Goal: Transaction & Acquisition: Purchase product/service

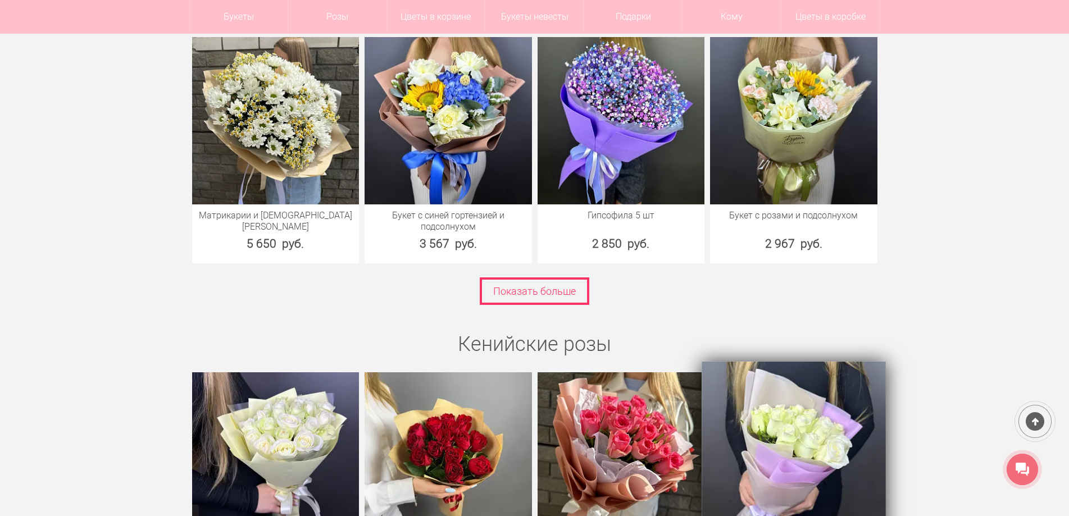
scroll to position [1628, 0]
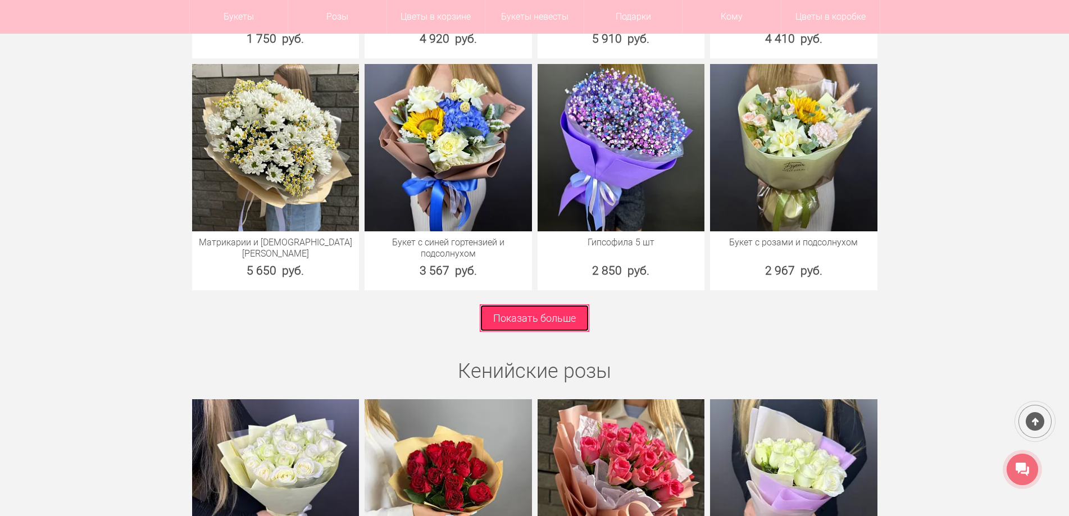
click at [562, 313] on link "Показать больше" at bounding box center [534, 318] width 109 height 28
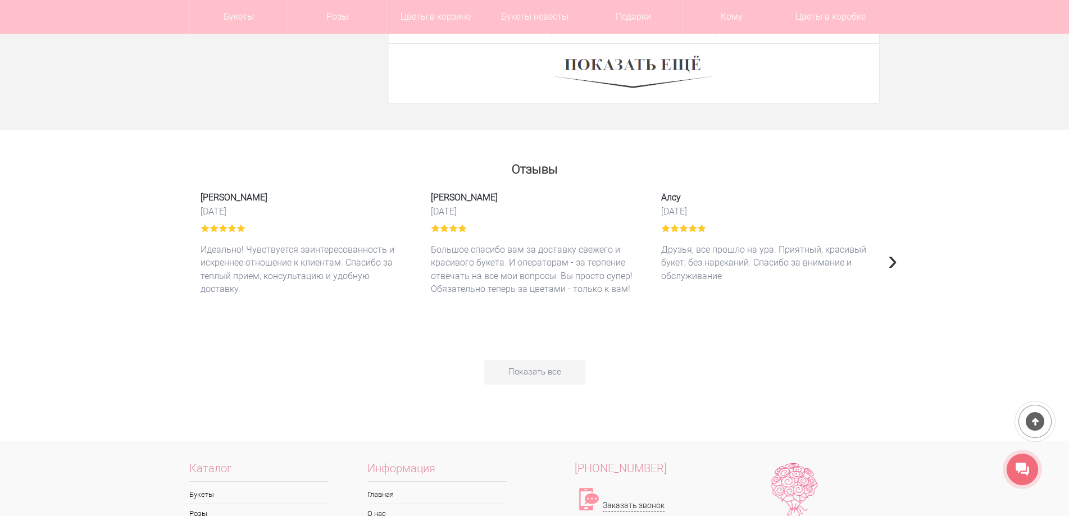
scroll to position [3032, 0]
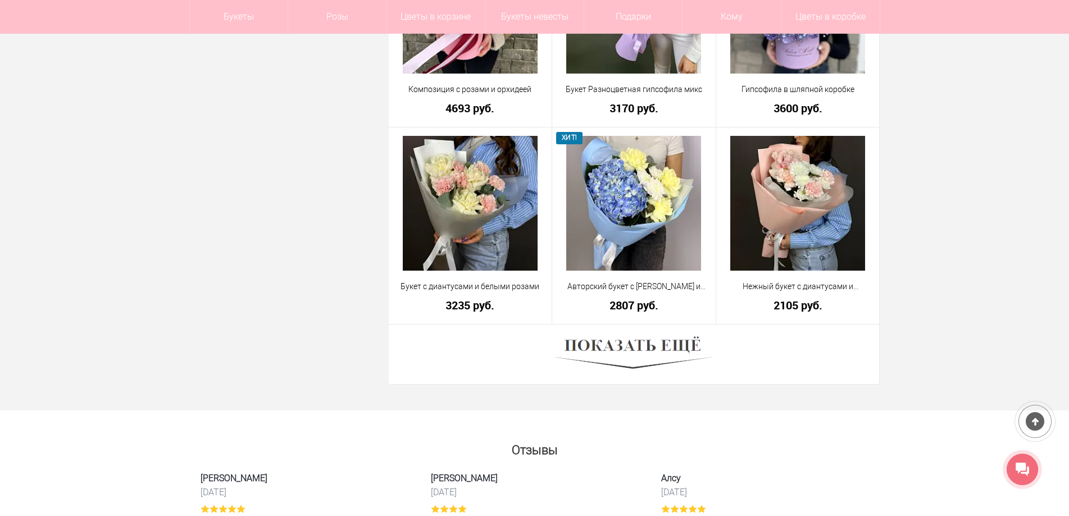
click at [752, 355] on div at bounding box center [634, 355] width 491 height 60
click at [682, 341] on img at bounding box center [633, 354] width 156 height 43
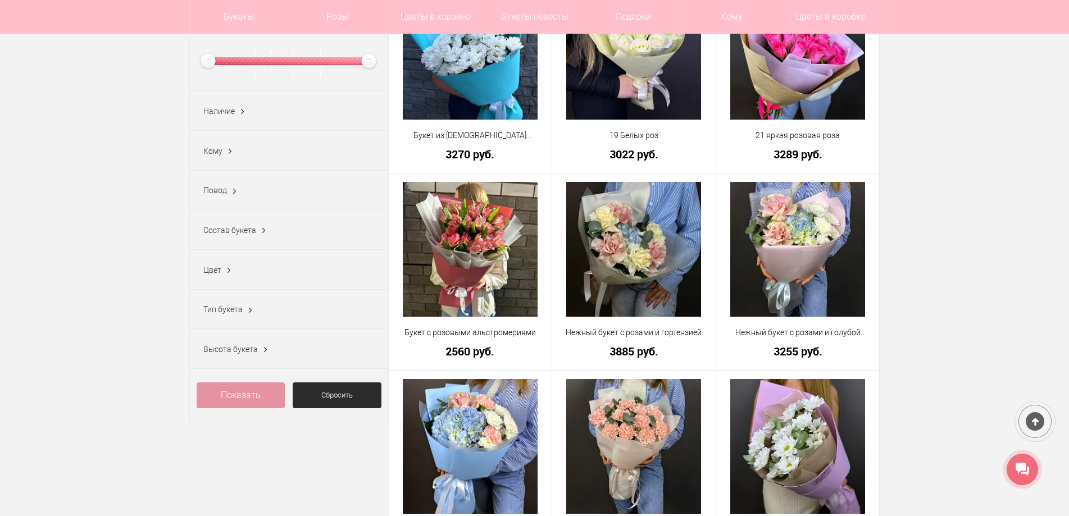
scroll to position [225, 0]
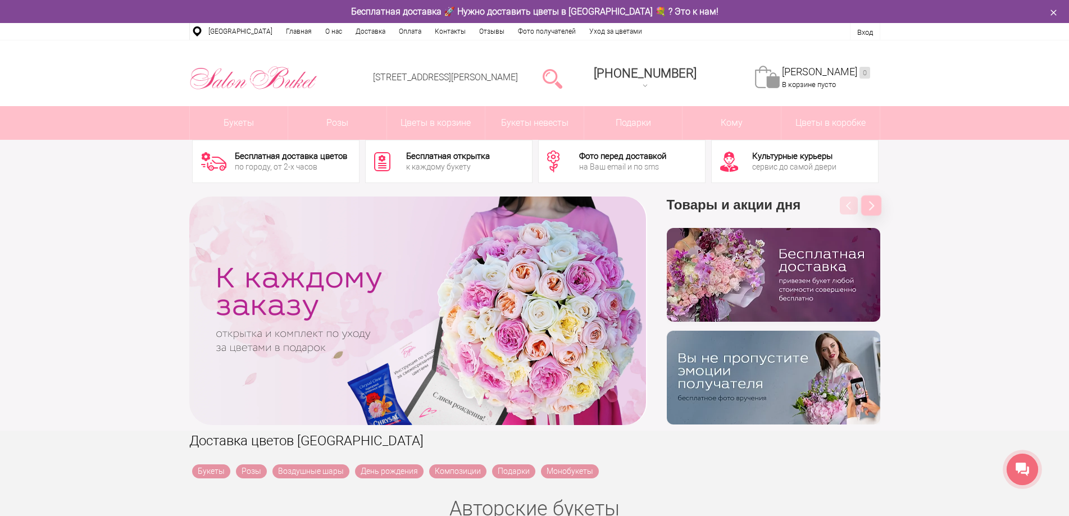
click at [869, 209] on button "Next" at bounding box center [871, 205] width 20 height 20
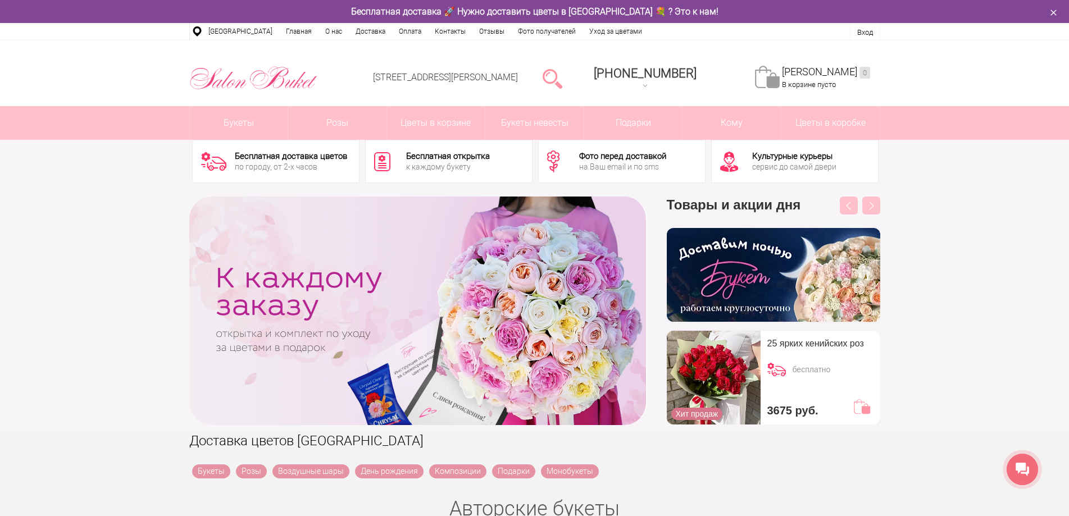
click at [628, 311] on div at bounding box center [417, 311] width 457 height 229
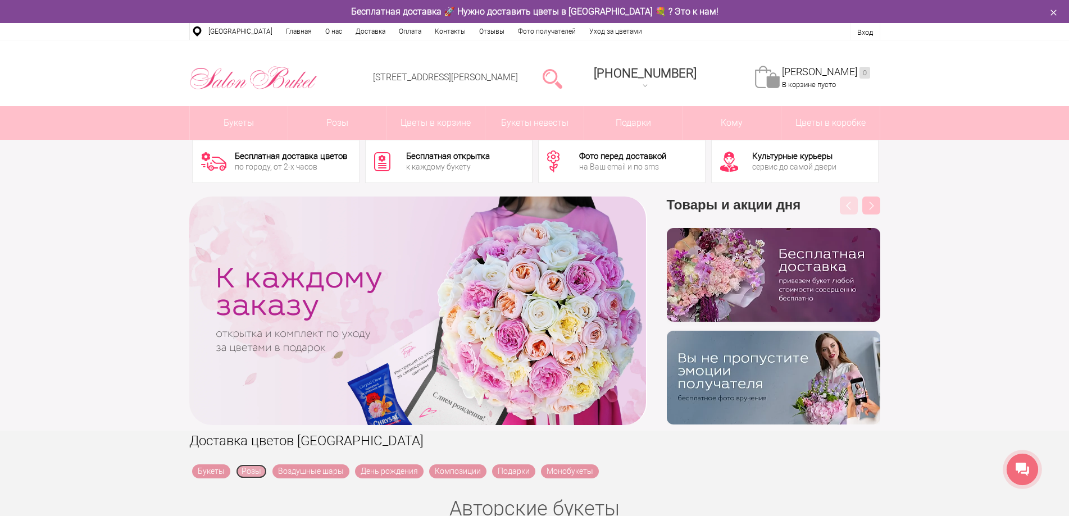
click at [253, 469] on link "Розы" at bounding box center [251, 471] width 31 height 14
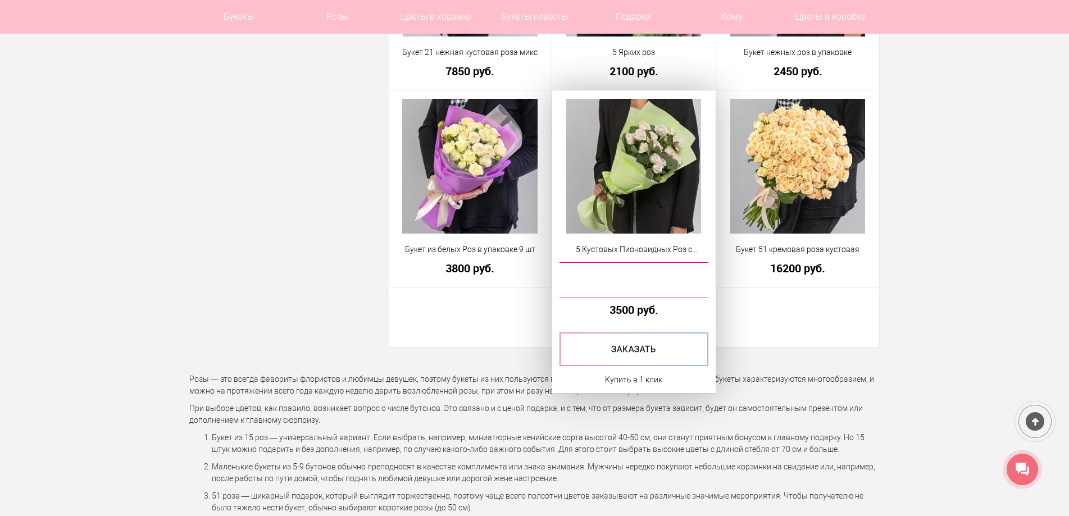
scroll to position [3032, 0]
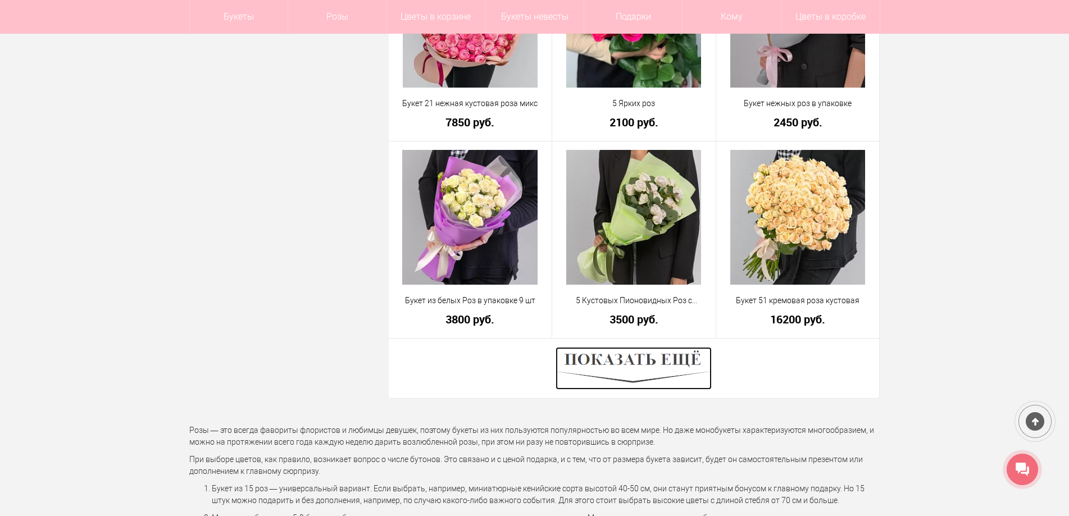
click at [676, 364] on img at bounding box center [633, 368] width 156 height 43
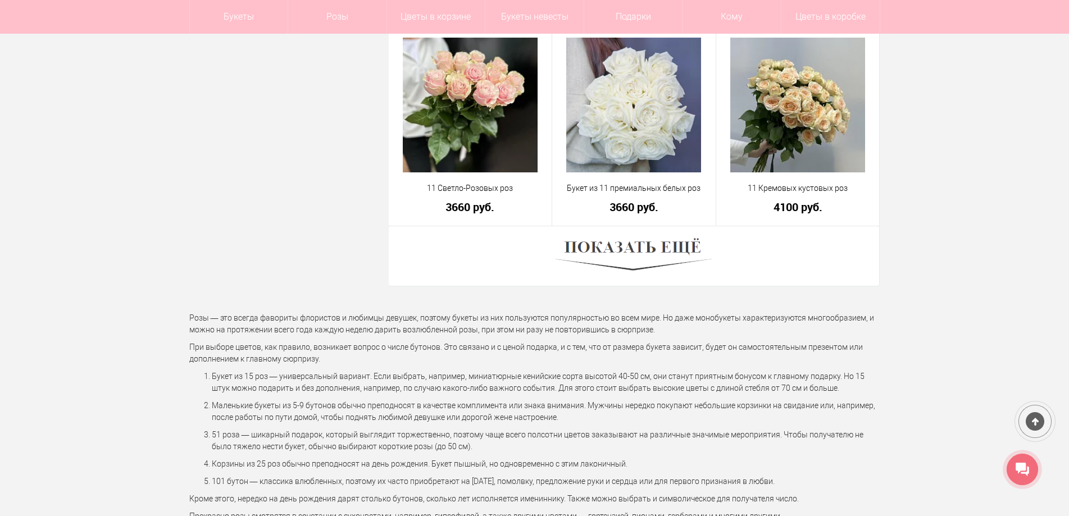
scroll to position [6401, 0]
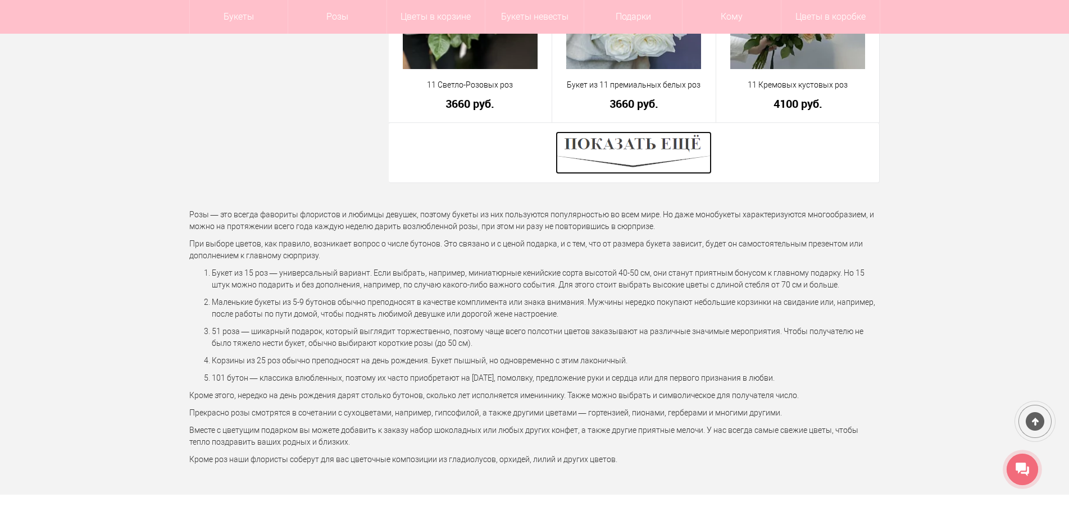
click at [650, 147] on img at bounding box center [633, 152] width 156 height 43
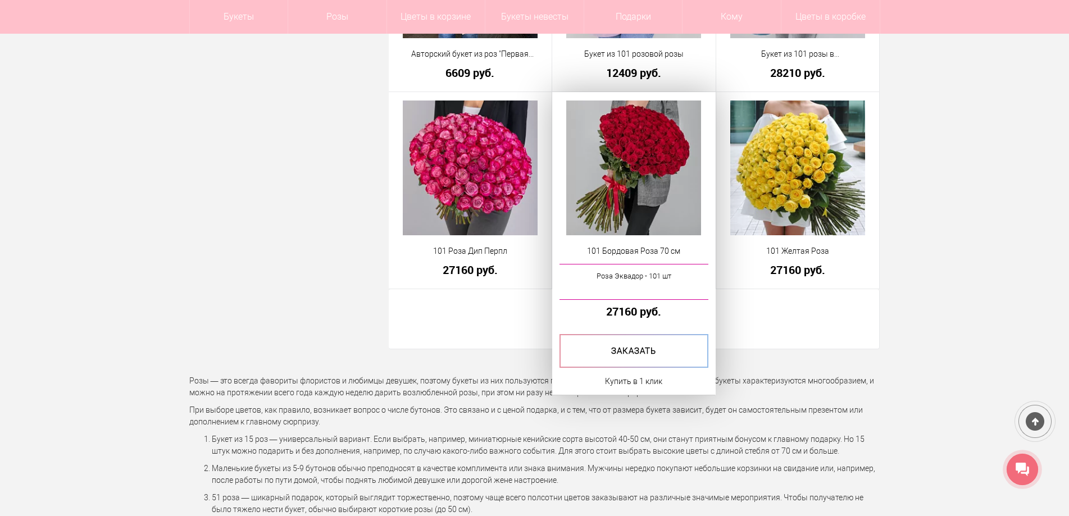
scroll to position [9377, 0]
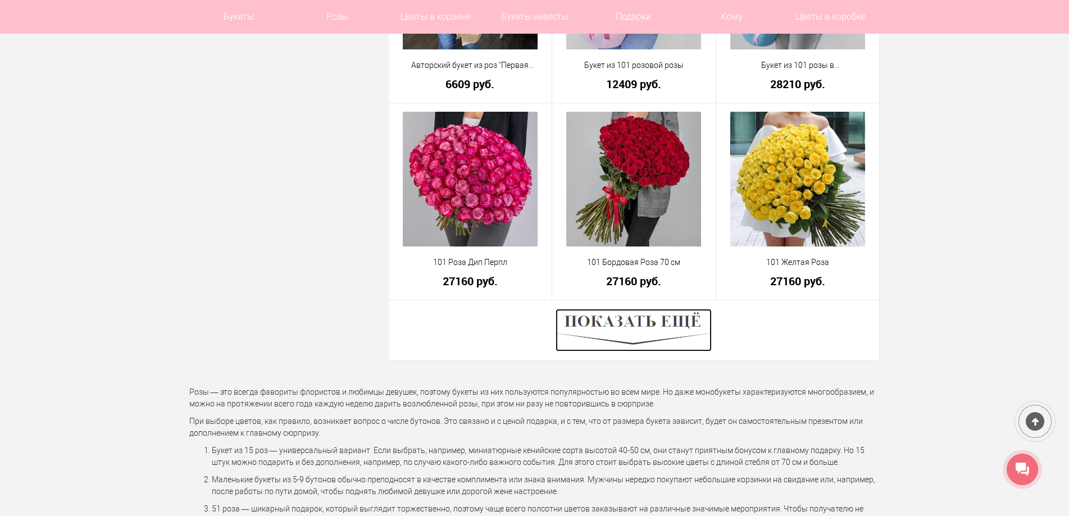
click at [674, 322] on img at bounding box center [633, 330] width 156 height 43
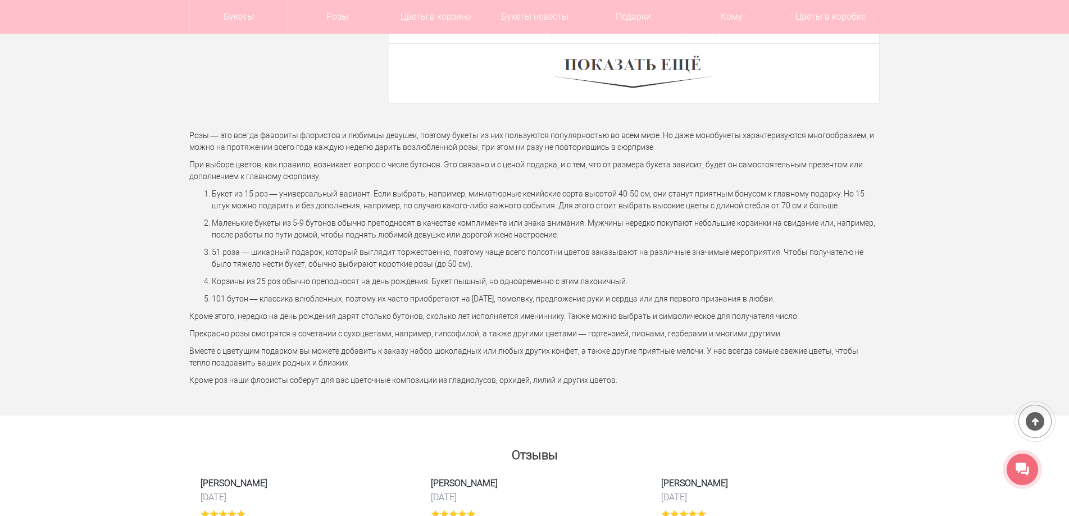
scroll to position [12578, 0]
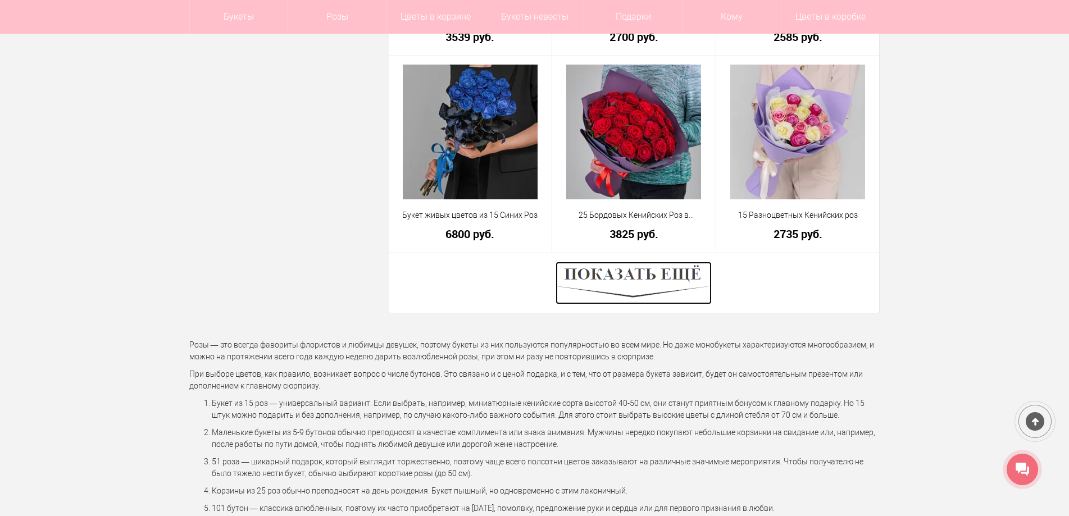
click at [627, 273] on img at bounding box center [633, 283] width 156 height 43
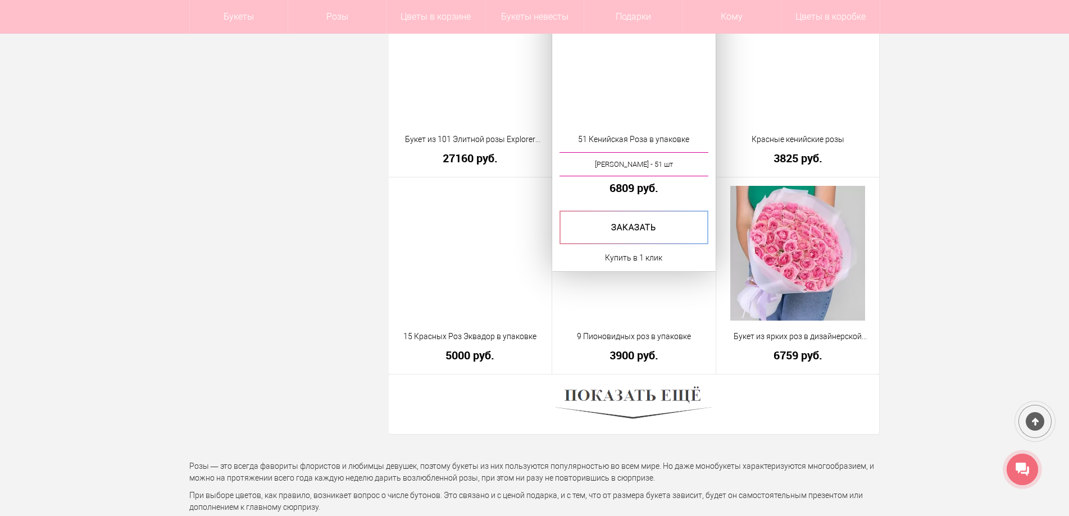
scroll to position [15835, 0]
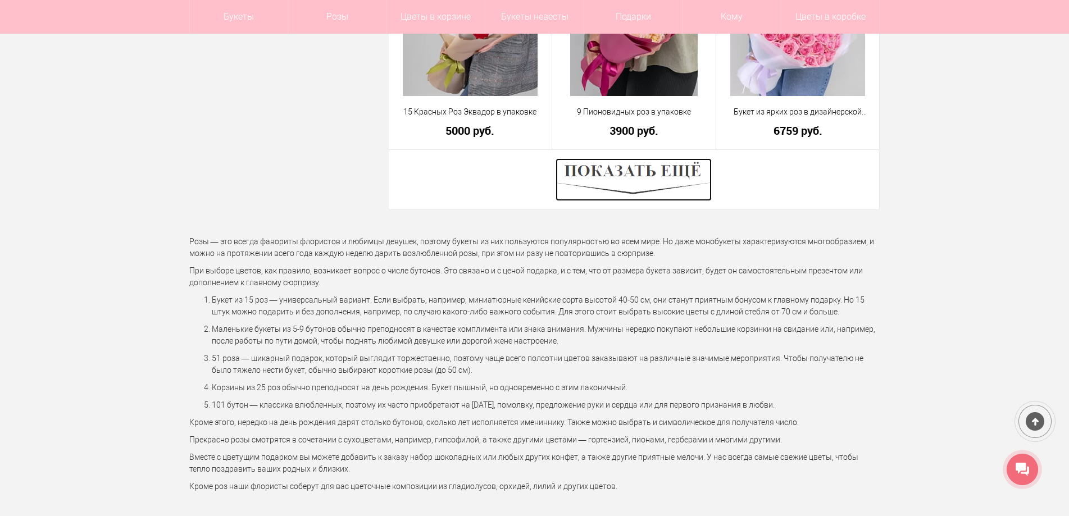
click at [632, 174] on img at bounding box center [633, 179] width 156 height 43
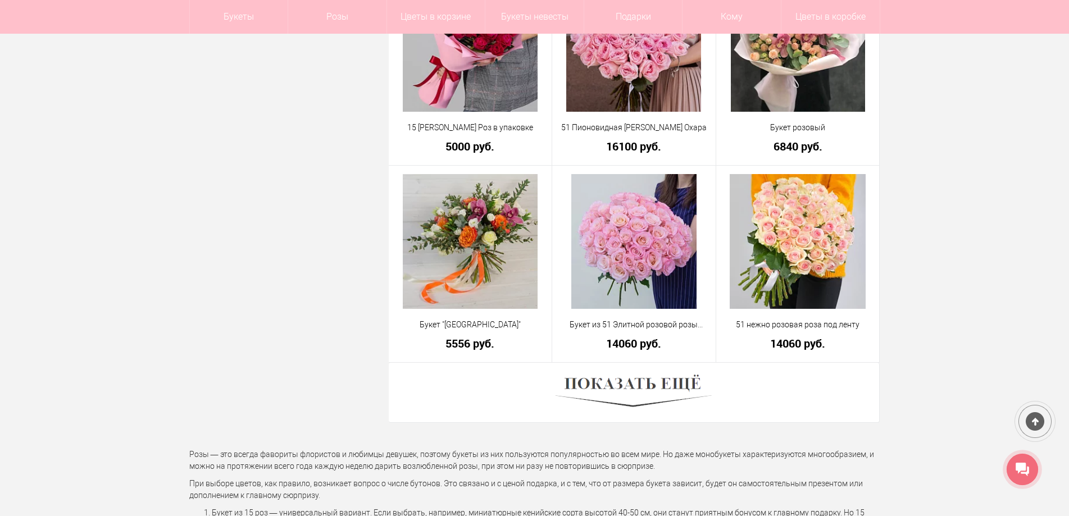
scroll to position [18867, 0]
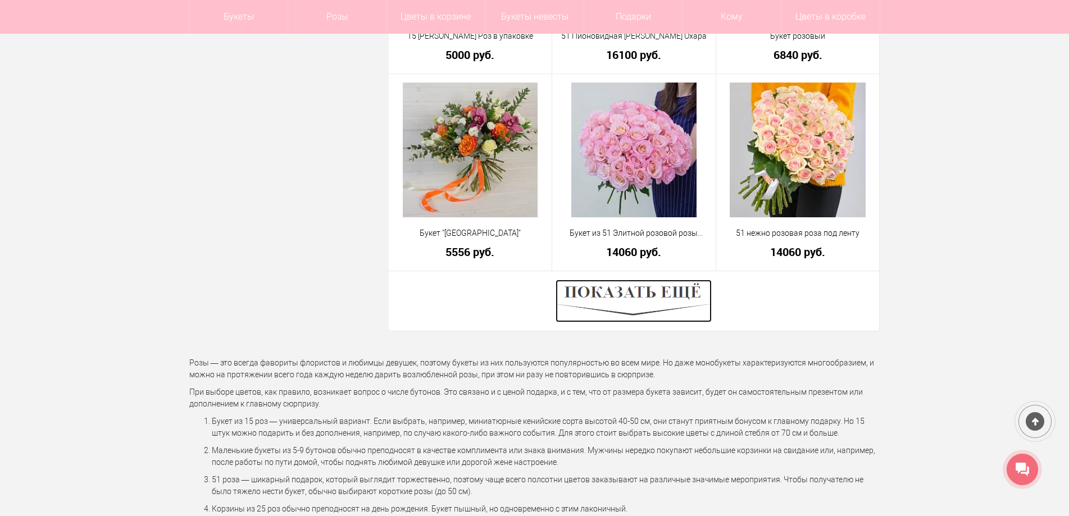
click at [647, 291] on img at bounding box center [633, 301] width 156 height 43
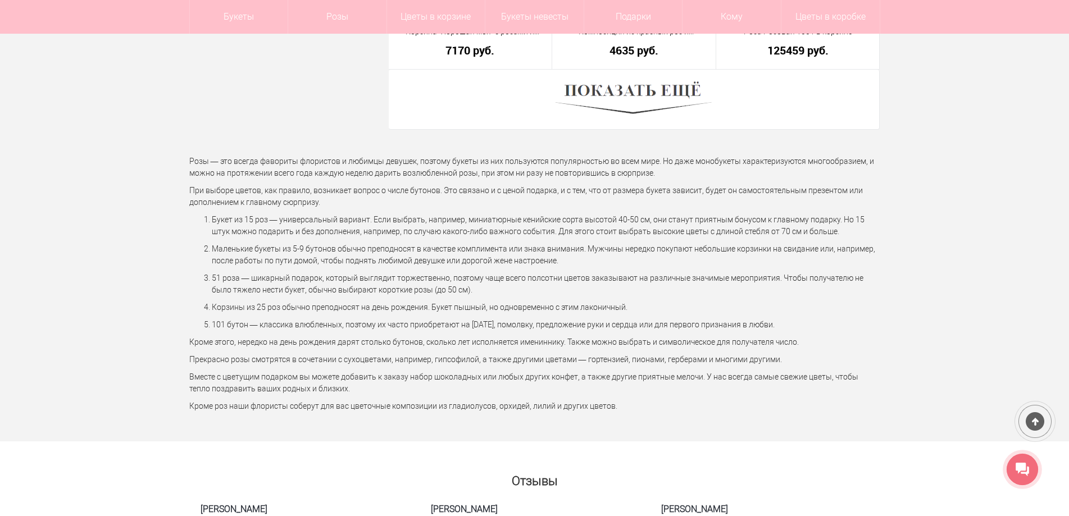
scroll to position [22124, 0]
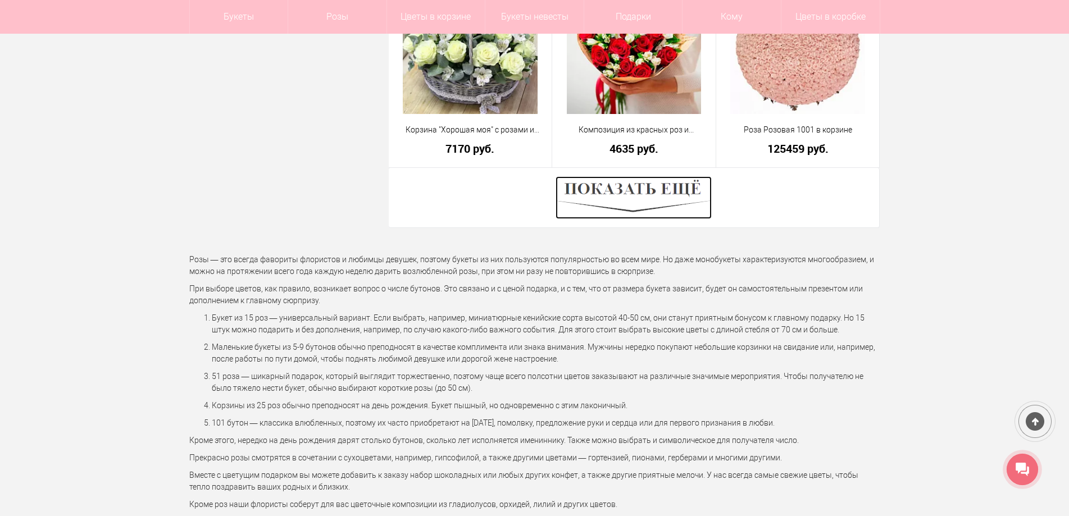
click at [627, 189] on img at bounding box center [633, 197] width 156 height 43
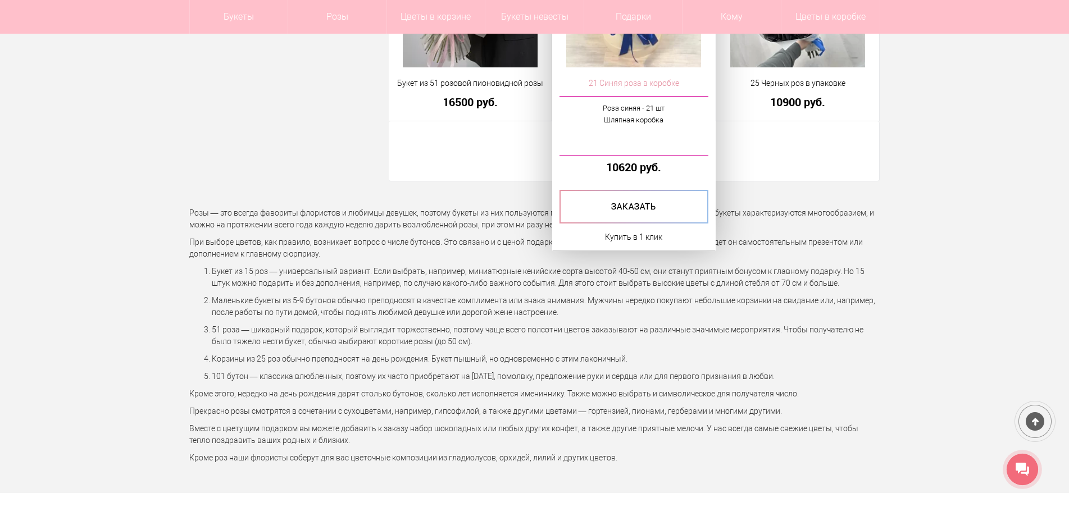
scroll to position [25212, 0]
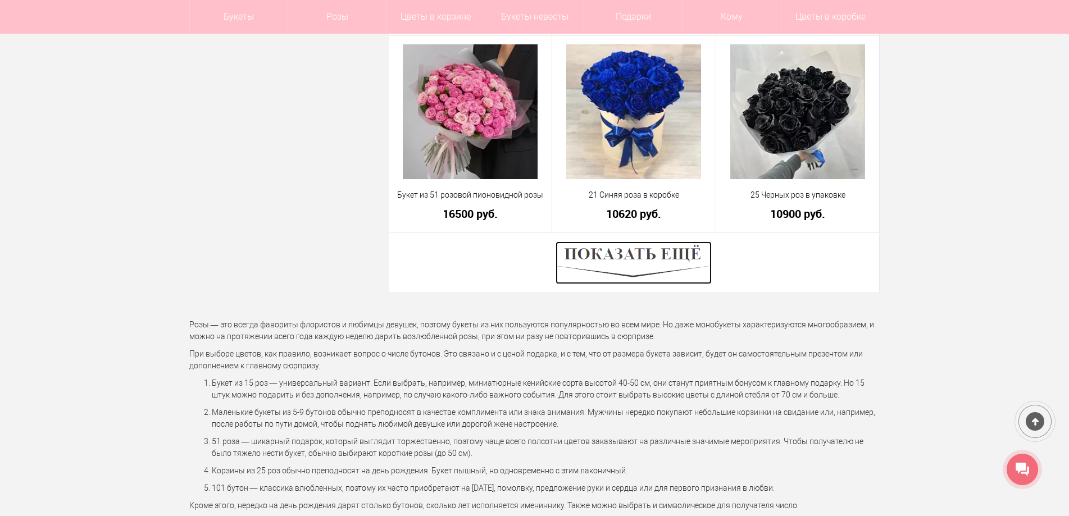
click at [640, 249] on img at bounding box center [633, 262] width 156 height 43
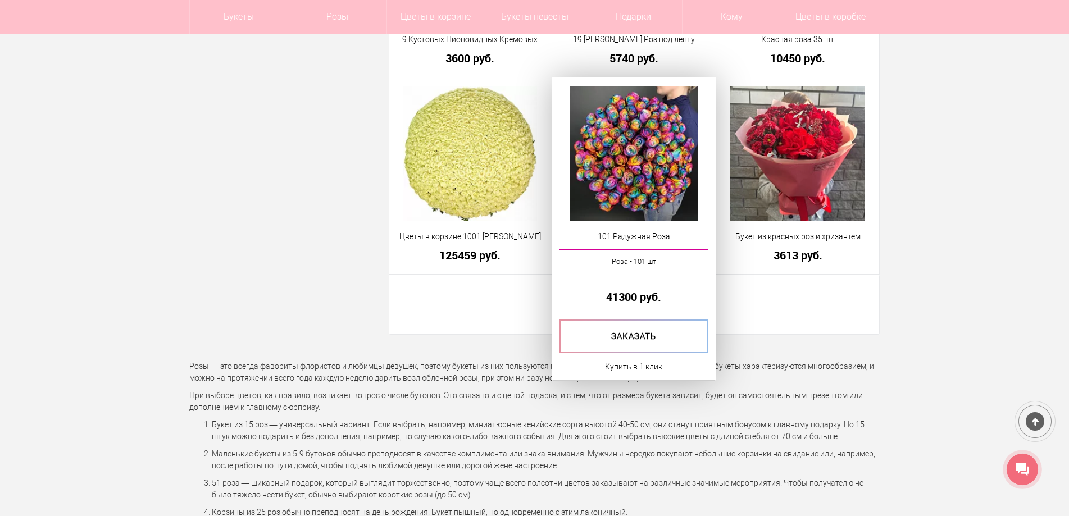
scroll to position [28300, 0]
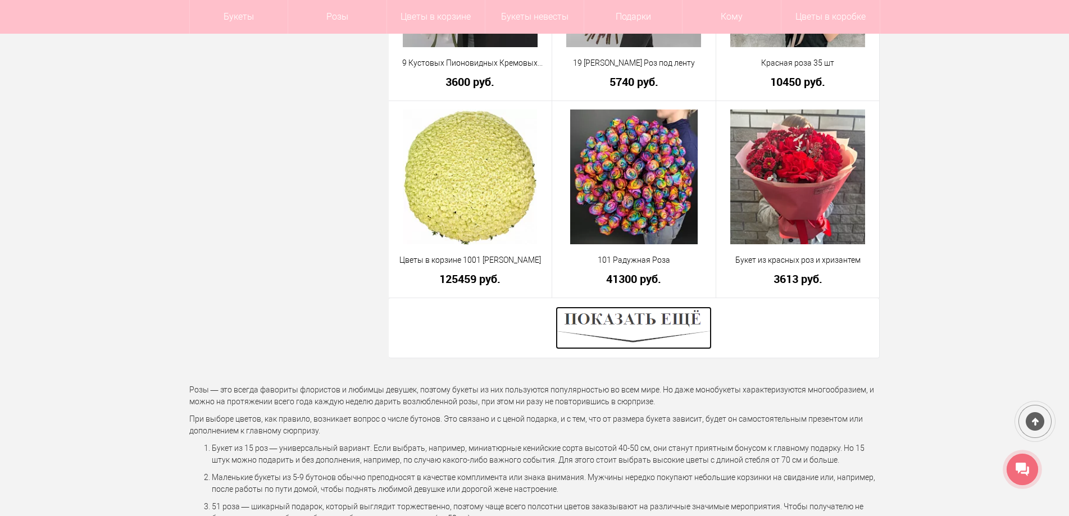
click at [645, 318] on img at bounding box center [633, 328] width 156 height 43
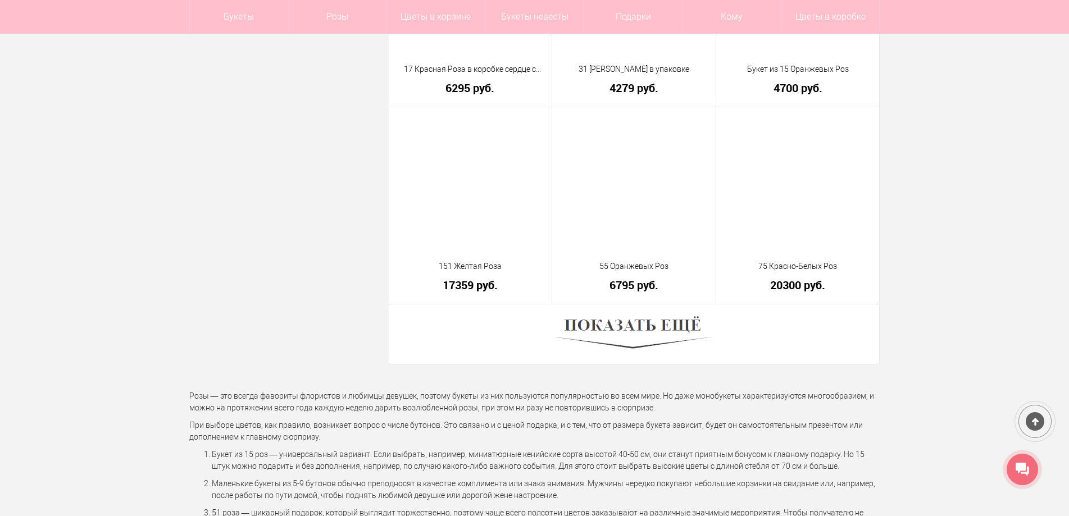
scroll to position [31445, 0]
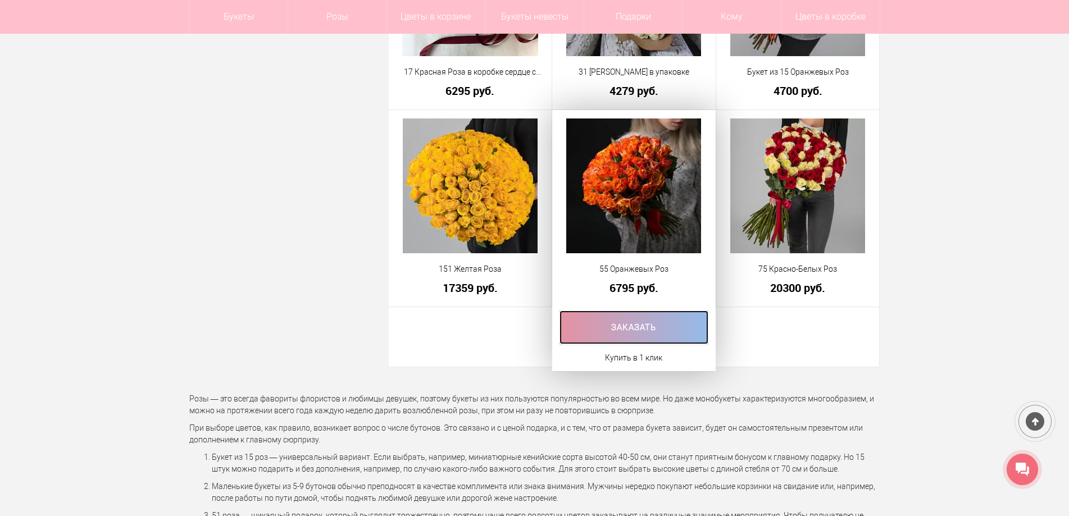
click at [650, 320] on link at bounding box center [633, 328] width 149 height 34
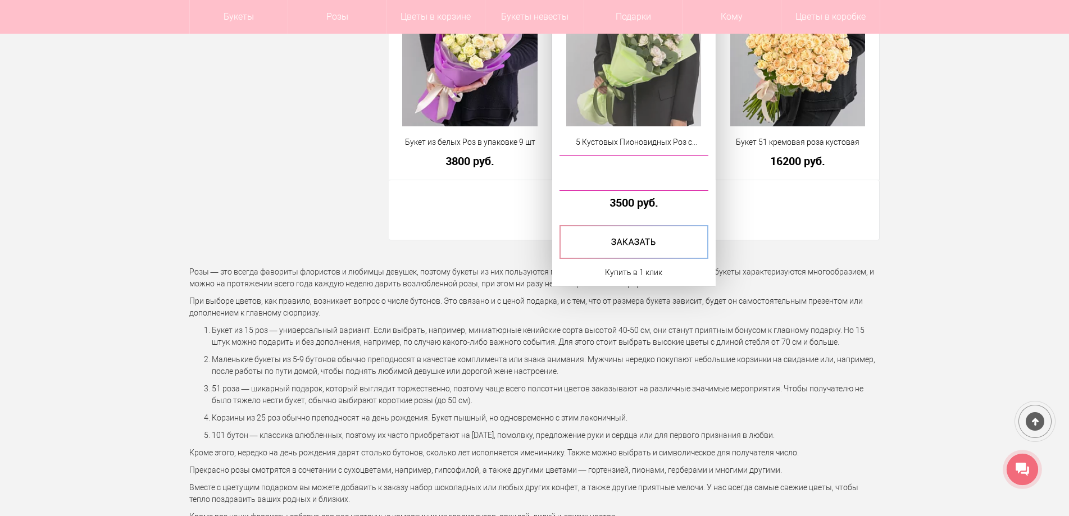
scroll to position [3201, 0]
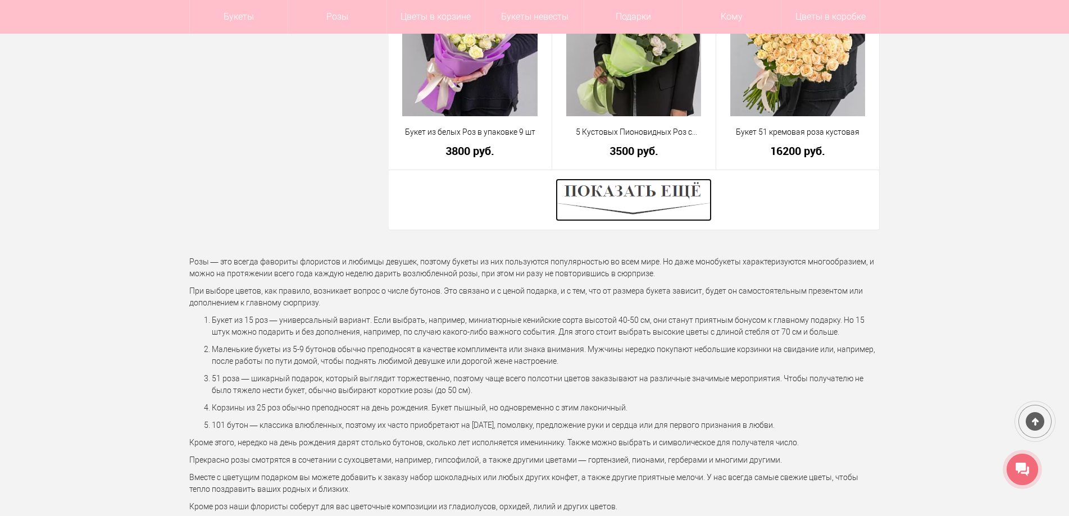
click at [638, 193] on img at bounding box center [633, 200] width 156 height 43
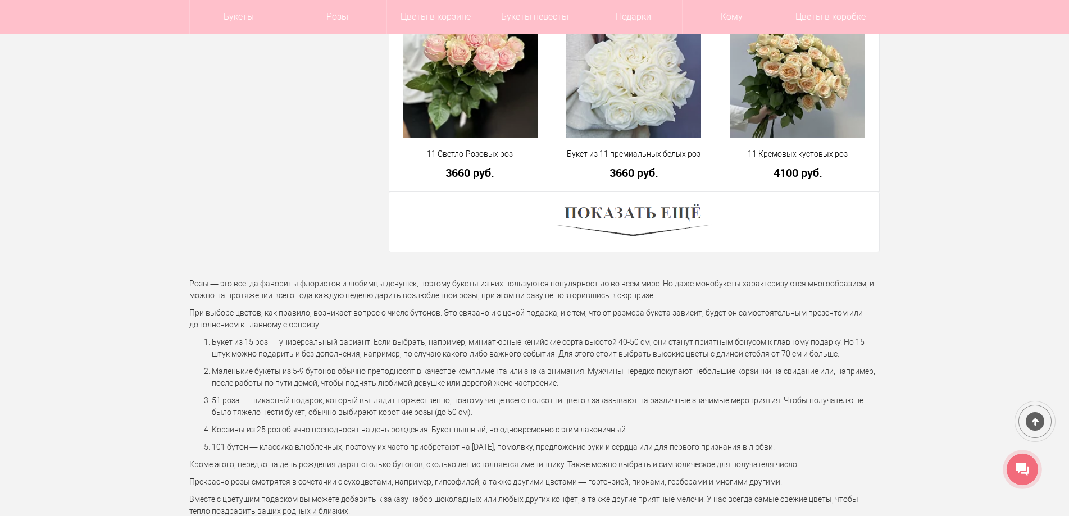
scroll to position [6289, 0]
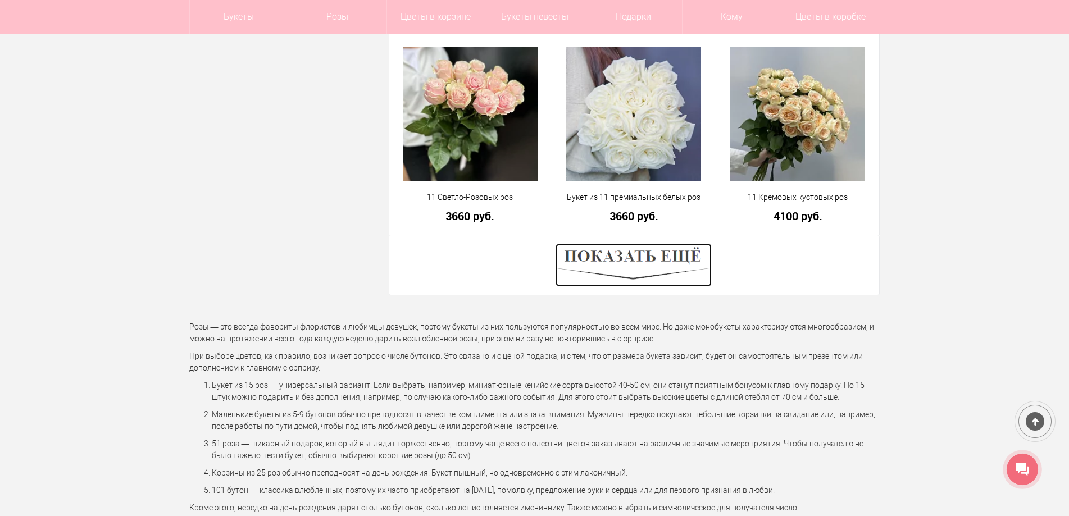
click at [635, 254] on img at bounding box center [633, 265] width 156 height 43
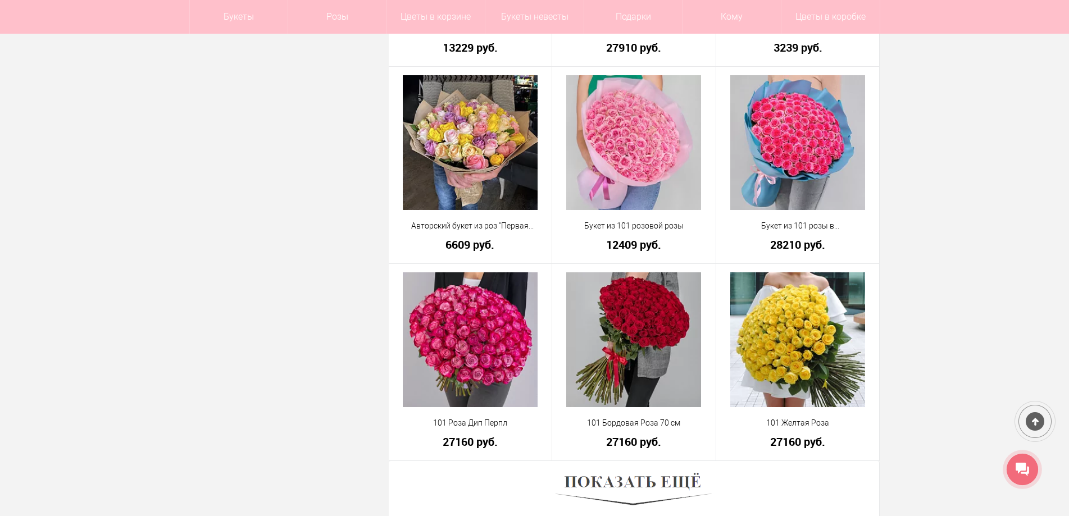
scroll to position [9490, 0]
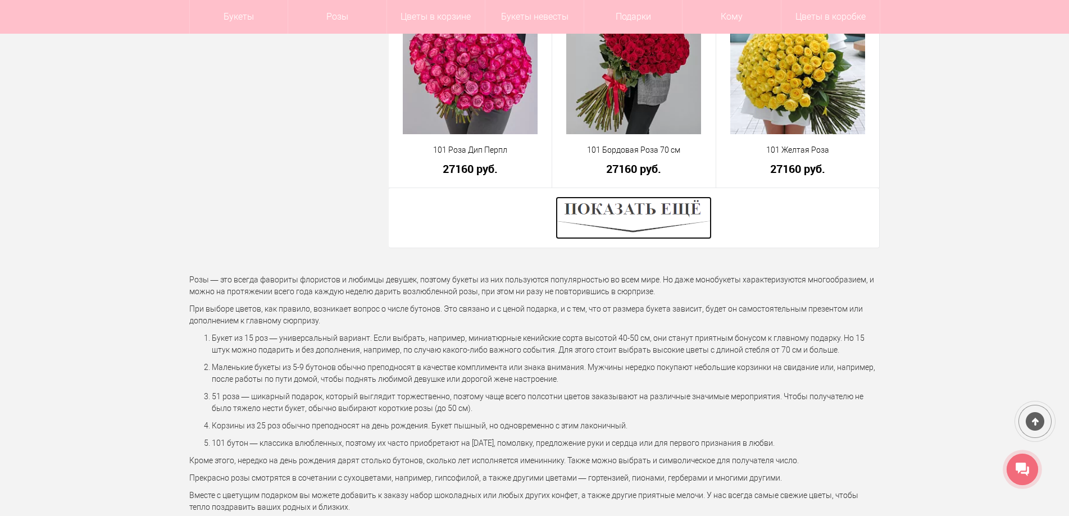
click at [626, 208] on img at bounding box center [633, 218] width 156 height 43
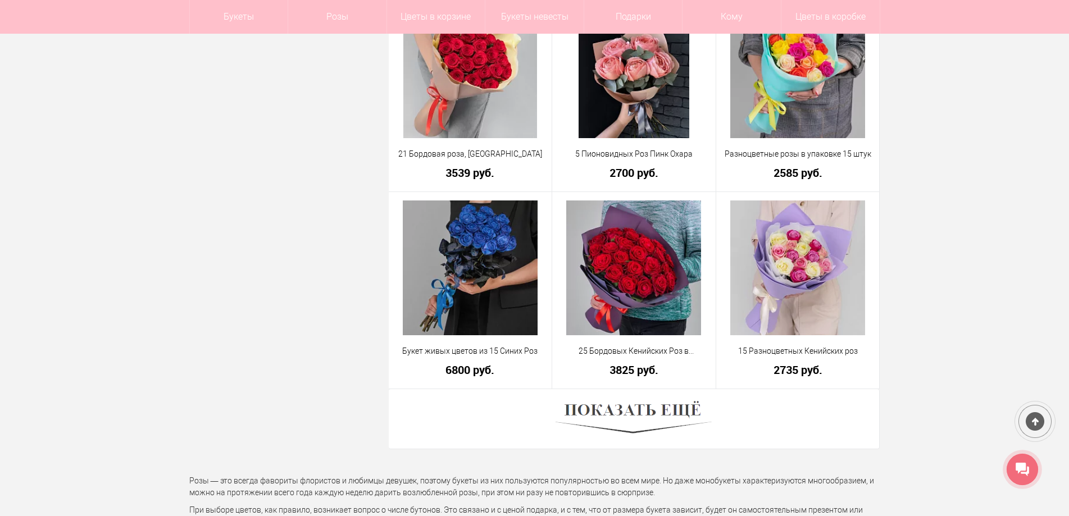
scroll to position [12634, 0]
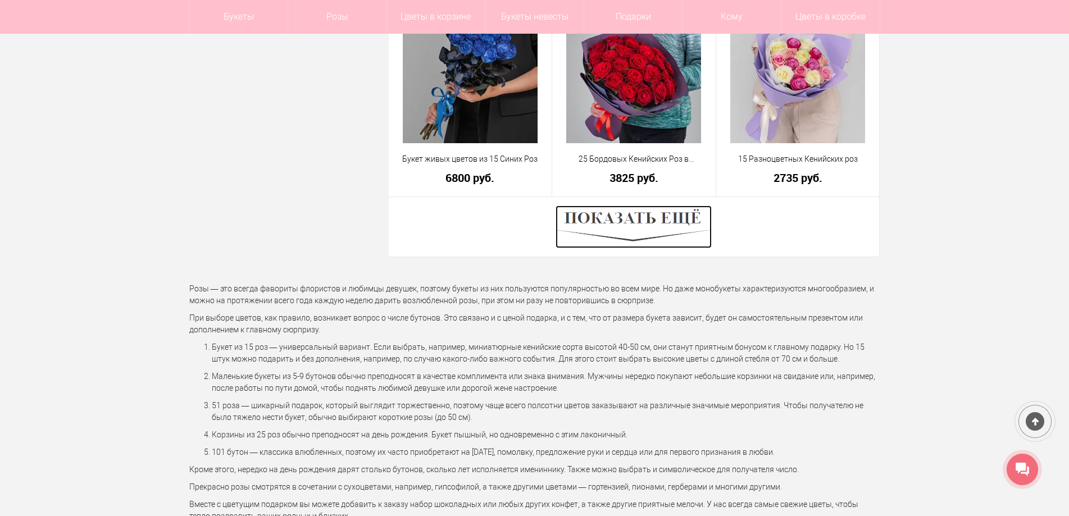
click at [628, 222] on img at bounding box center [633, 227] width 156 height 43
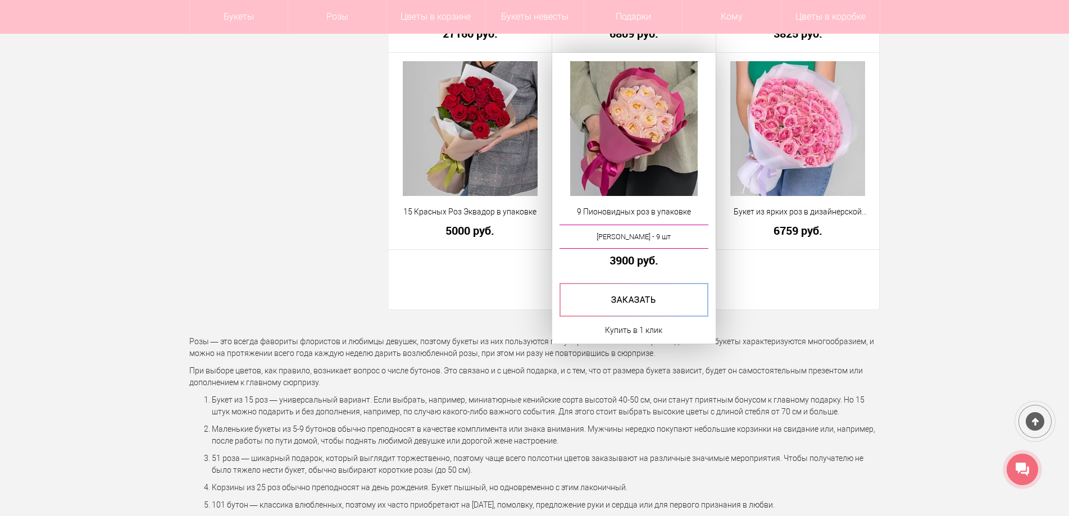
scroll to position [15722, 0]
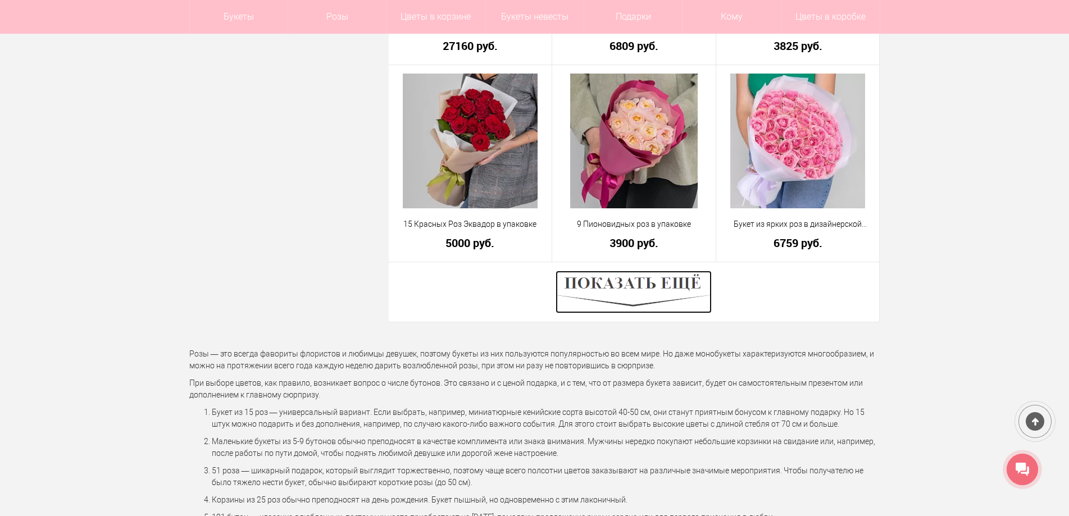
click at [647, 275] on img at bounding box center [633, 292] width 156 height 43
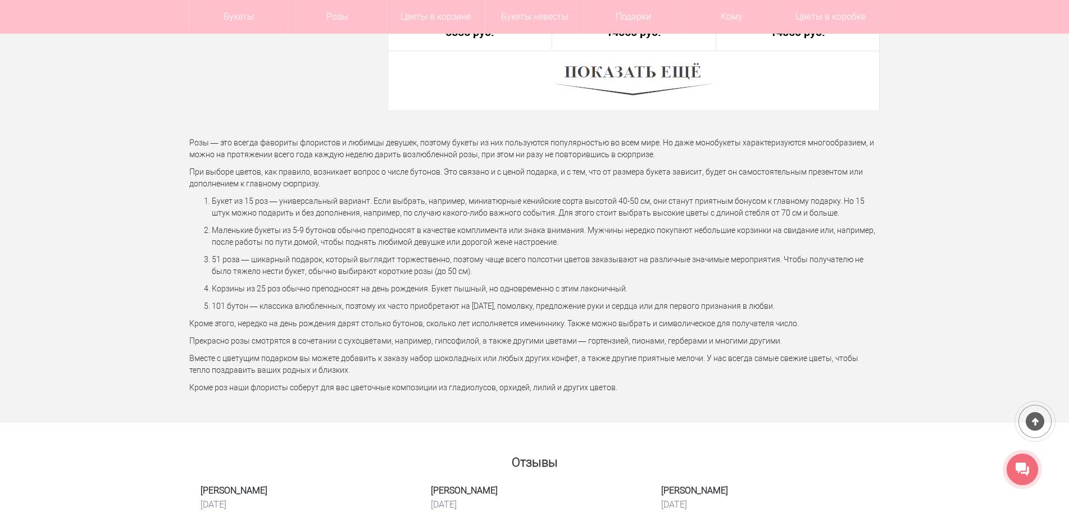
scroll to position [18979, 0]
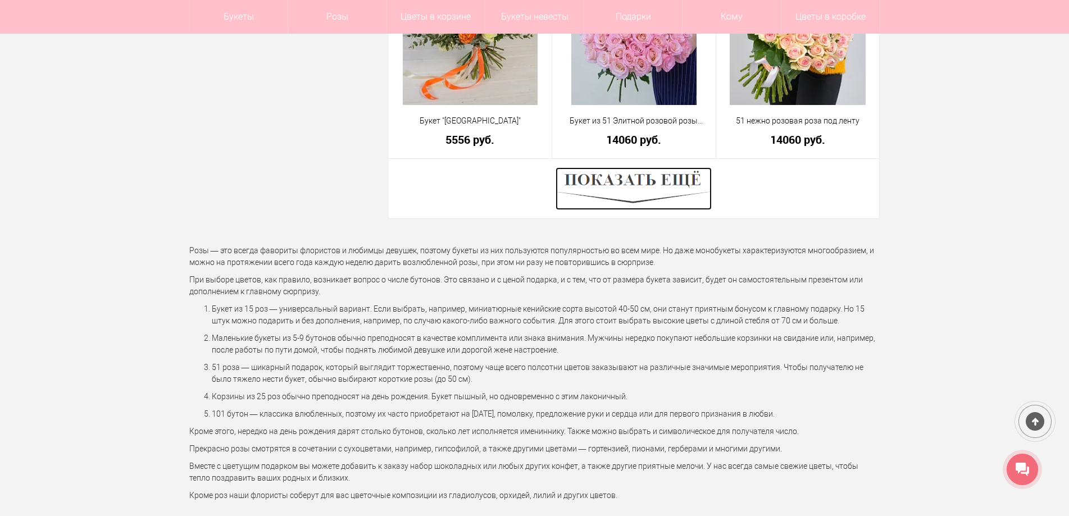
click at [611, 179] on img at bounding box center [633, 188] width 156 height 43
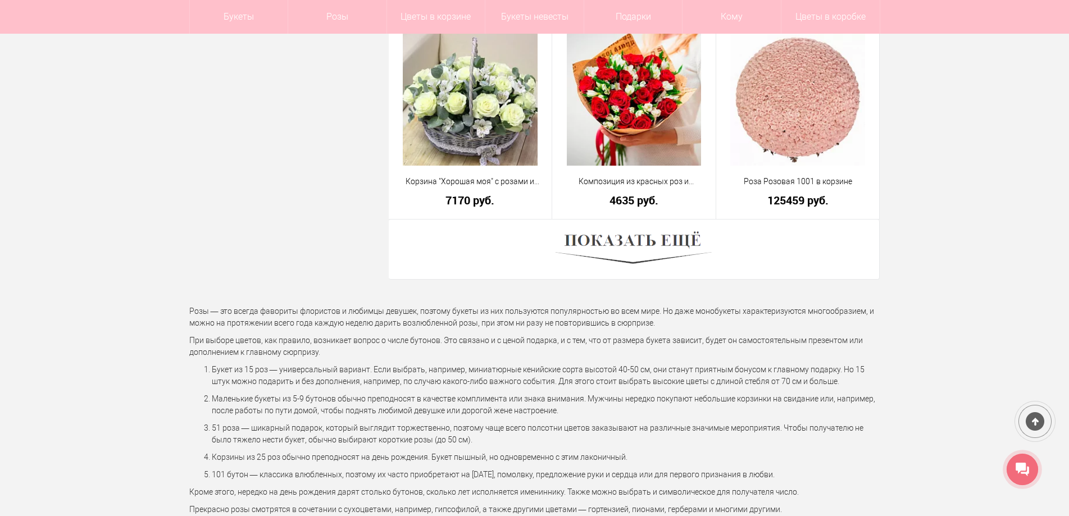
scroll to position [22067, 0]
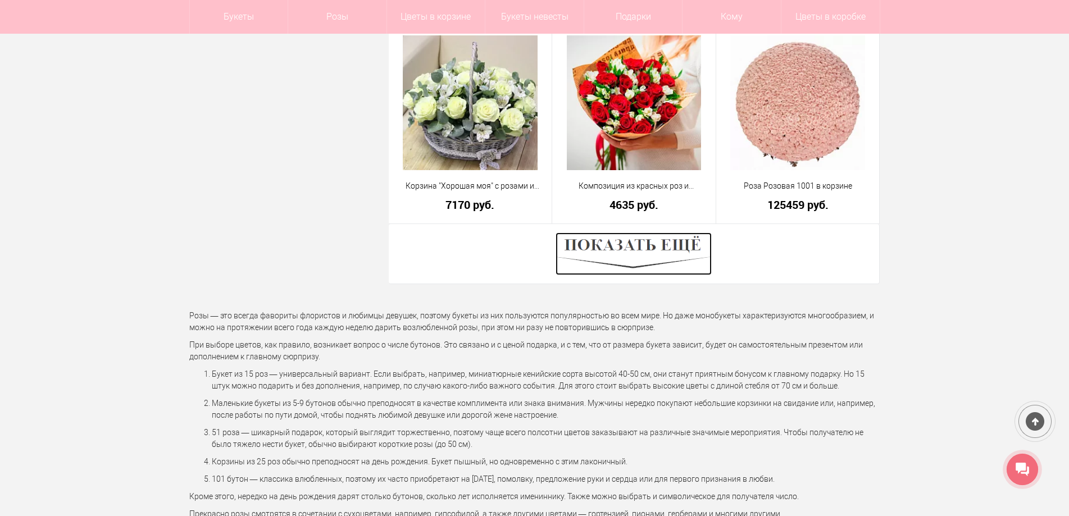
click at [624, 238] on img at bounding box center [633, 253] width 156 height 43
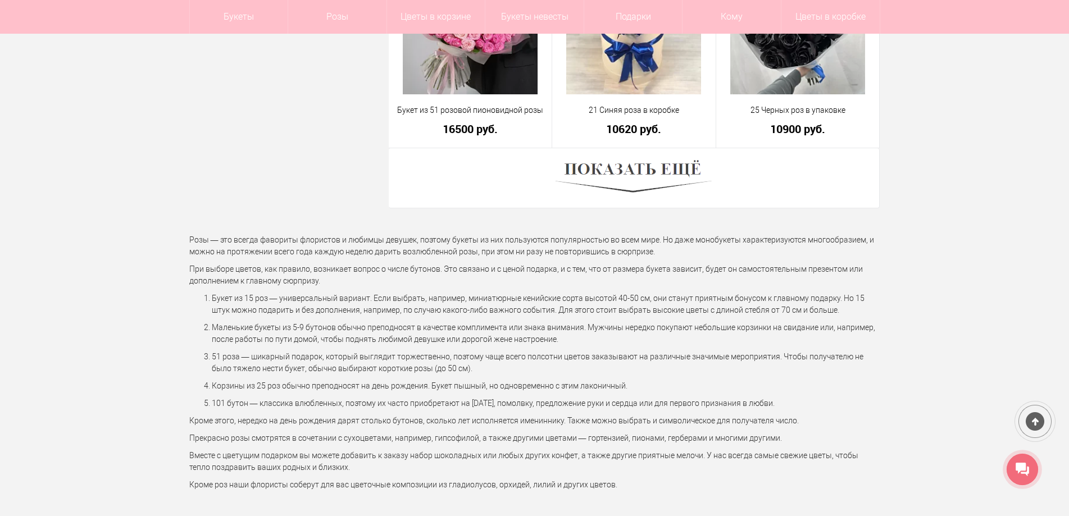
scroll to position [25324, 0]
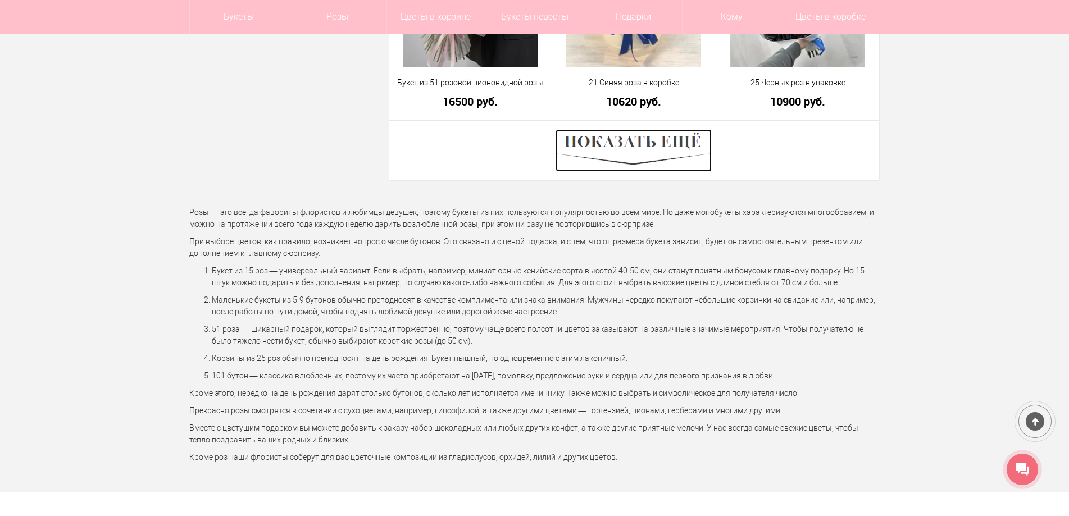
click at [633, 138] on img at bounding box center [633, 150] width 156 height 43
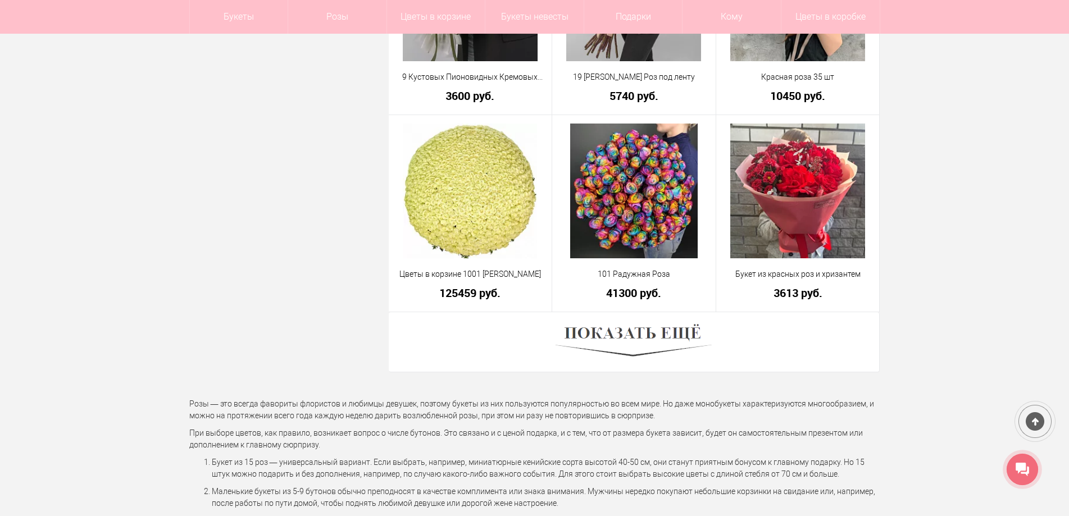
scroll to position [28244, 0]
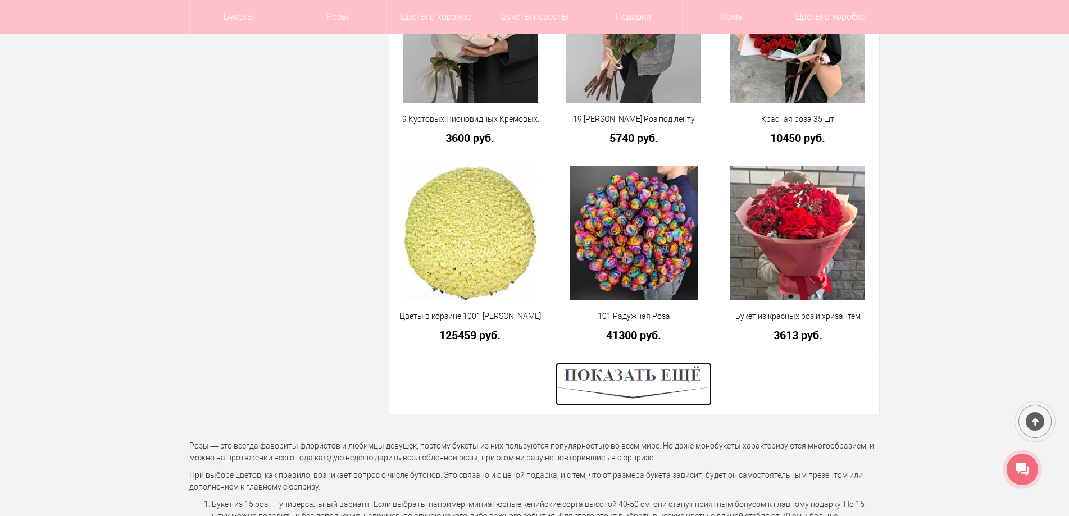
click at [631, 375] on img at bounding box center [633, 384] width 156 height 43
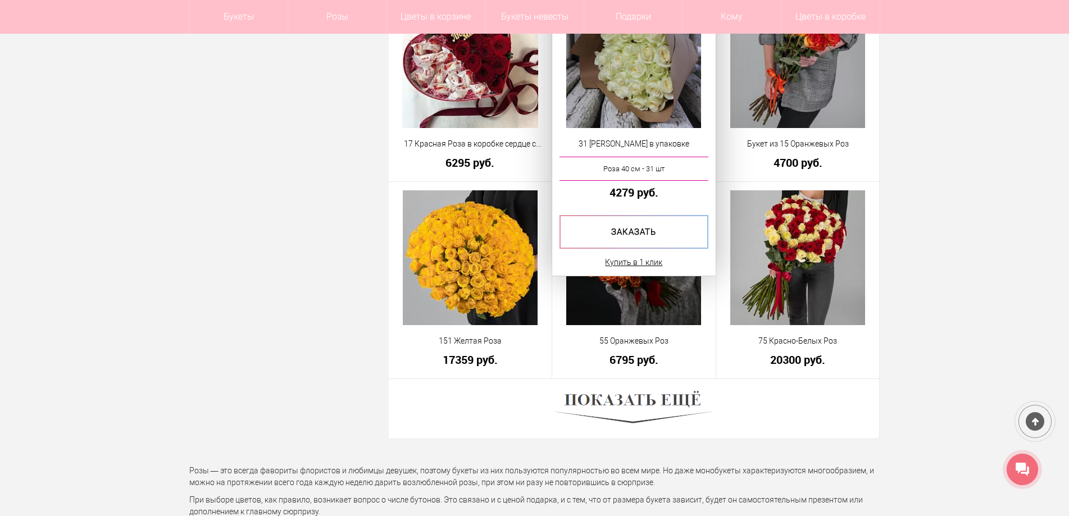
scroll to position [31557, 0]
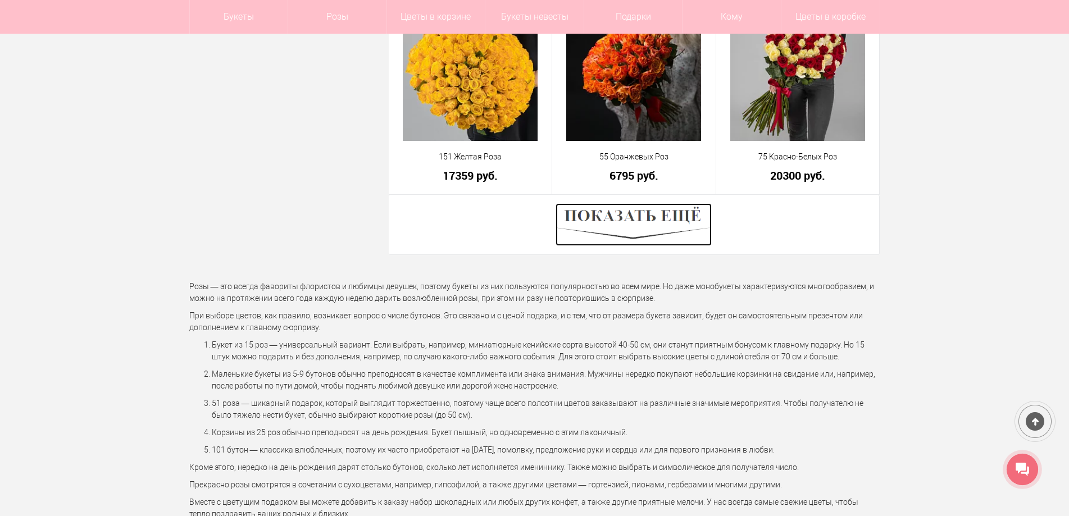
click at [630, 208] on img at bounding box center [633, 224] width 156 height 43
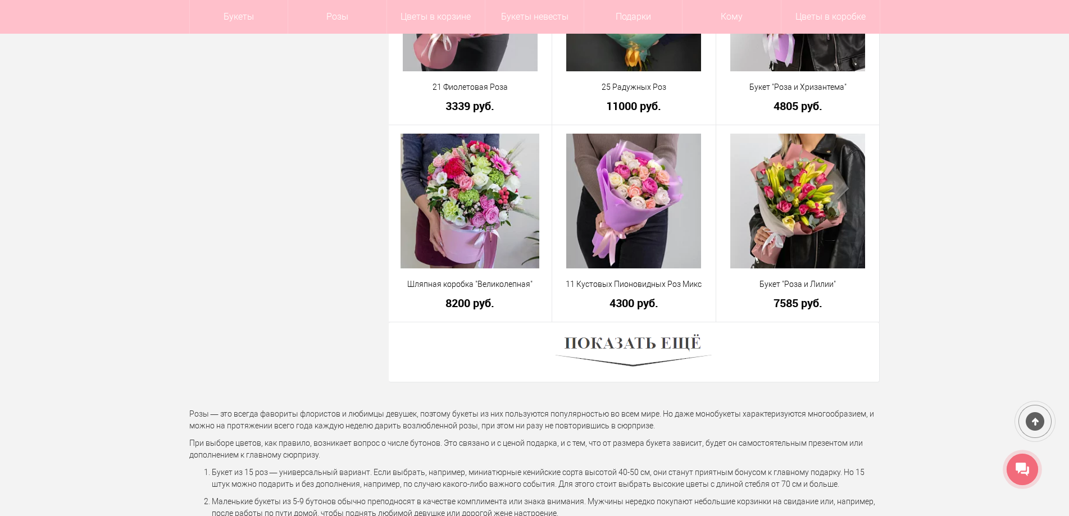
scroll to position [34701, 0]
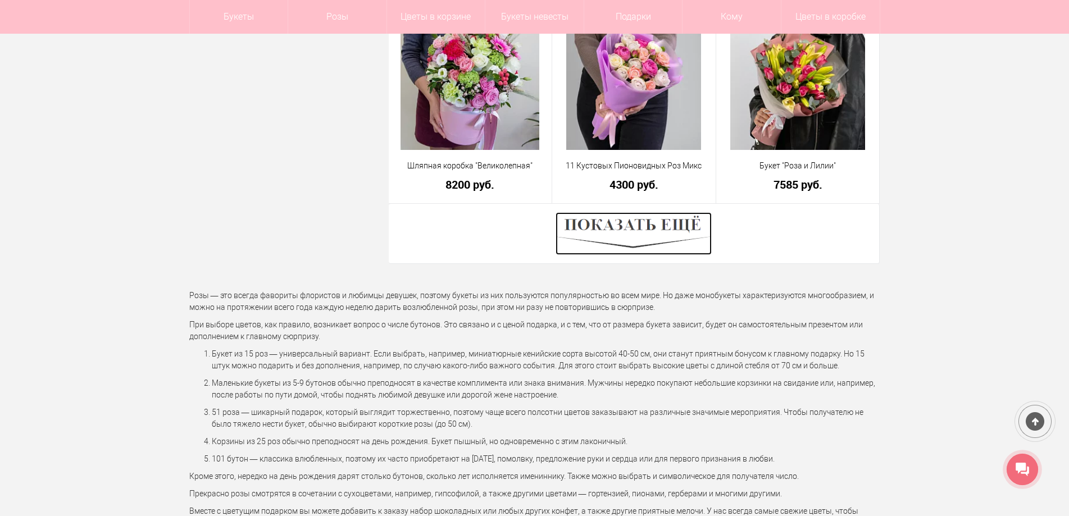
click at [620, 231] on img at bounding box center [633, 233] width 156 height 43
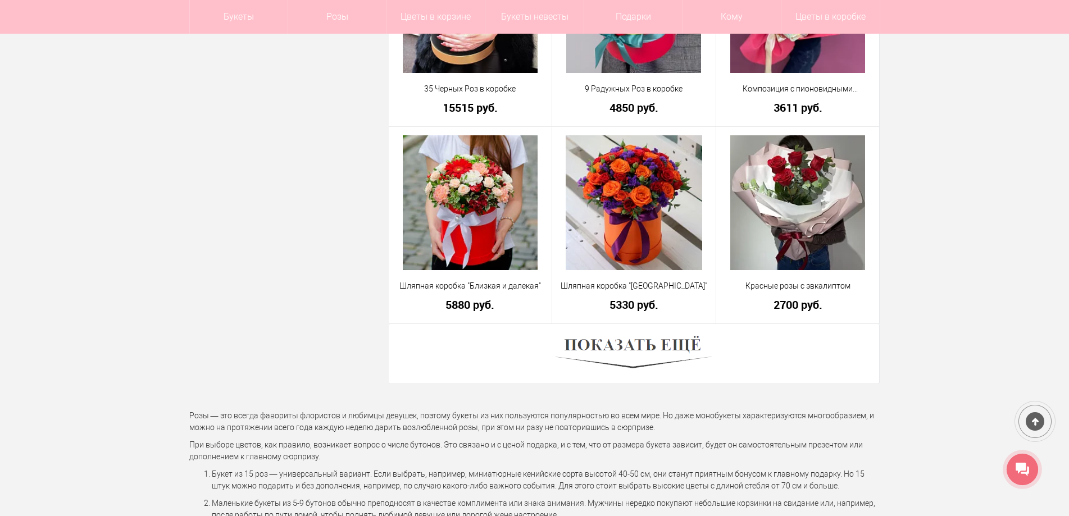
scroll to position [37734, 0]
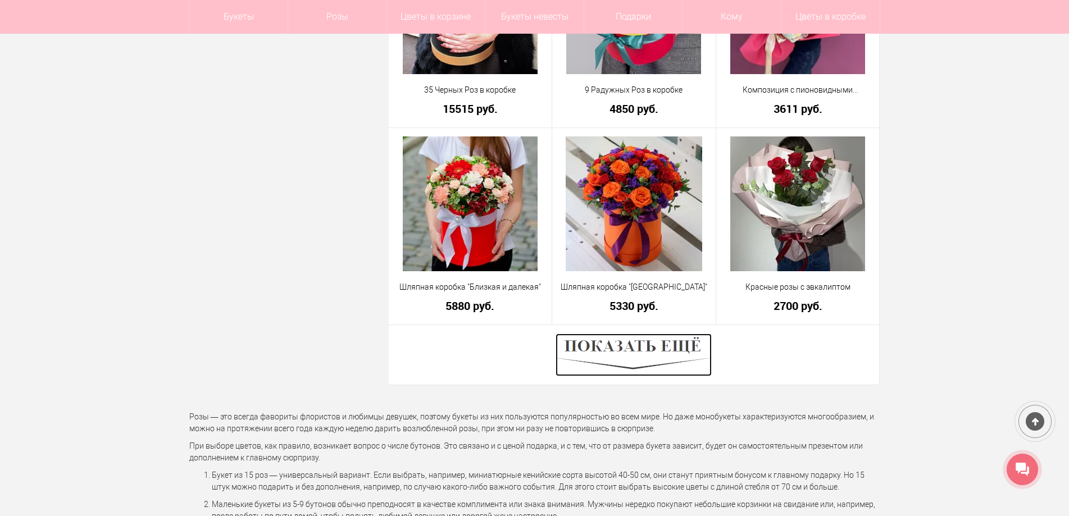
click at [619, 350] on img at bounding box center [633, 355] width 156 height 43
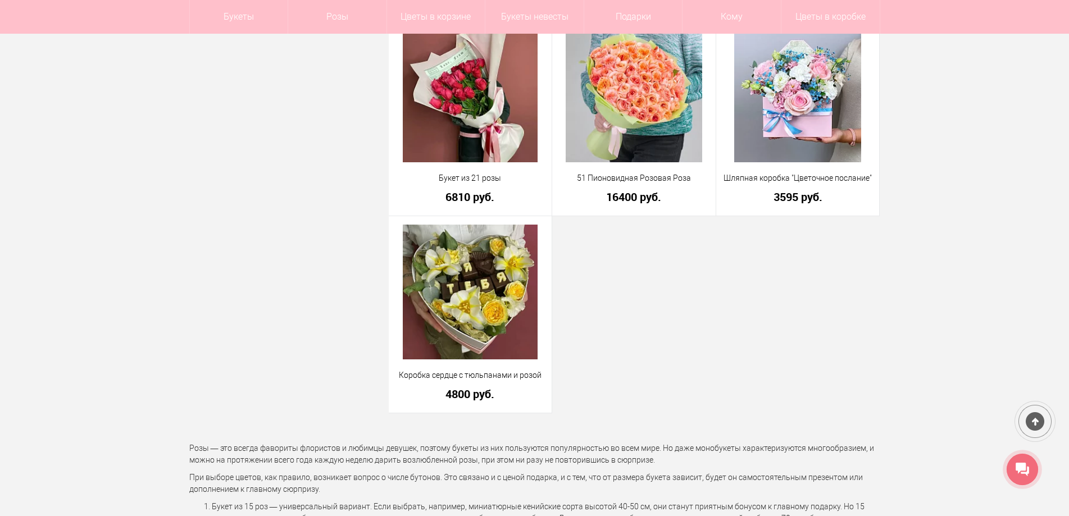
scroll to position [38239, 0]
